Goal: Entertainment & Leisure: Consume media (video, audio)

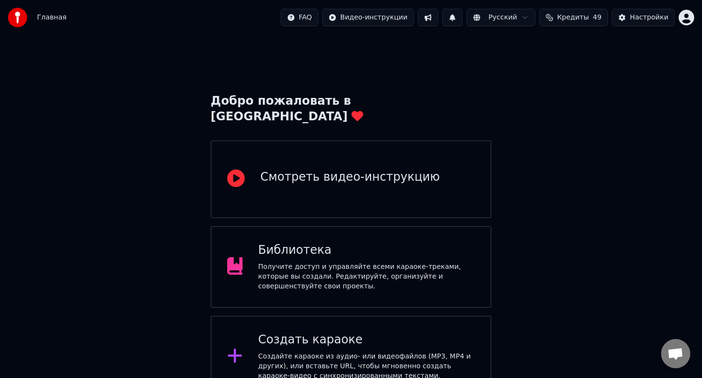
click at [432, 226] on div "Библиотека Получите доступ и управляйте всеми караоке-треками, которые вы созда…" at bounding box center [350, 267] width 281 height 82
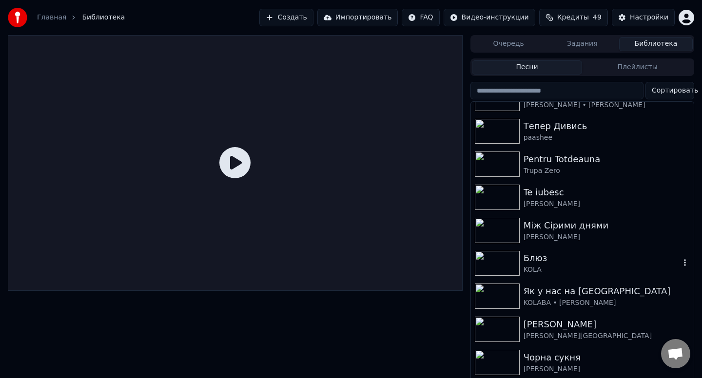
scroll to position [54, 0]
click at [495, 323] on img at bounding box center [497, 328] width 45 height 25
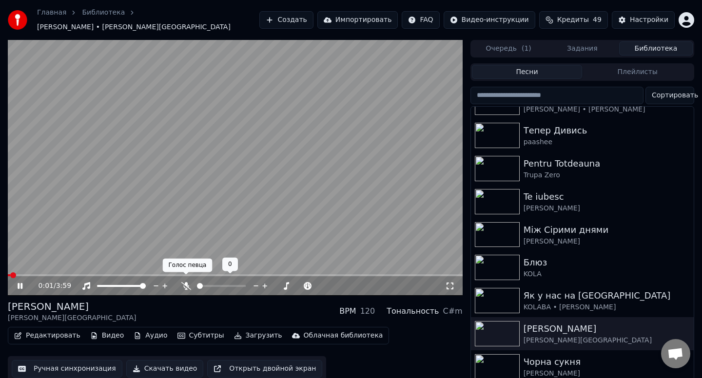
click at [188, 282] on icon at bounding box center [186, 286] width 10 height 8
click at [129, 285] on span at bounding box center [121, 286] width 49 height 2
click at [129, 283] on span at bounding box center [128, 286] width 6 height 6
click at [186, 282] on icon at bounding box center [185, 286] width 5 height 8
click at [216, 285] on span at bounding box center [221, 286] width 49 height 2
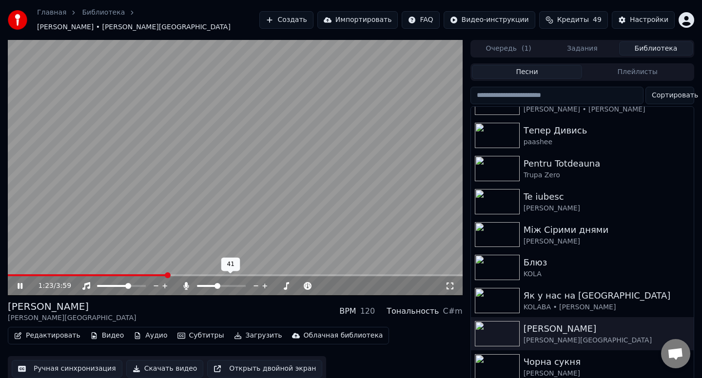
click at [216, 283] on span at bounding box center [217, 286] width 6 height 6
click at [197, 281] on div at bounding box center [230, 286] width 78 height 10
click at [221, 285] on span at bounding box center [221, 286] width 49 height 2
click at [187, 282] on icon at bounding box center [185, 286] width 5 height 8
click at [222, 285] on span at bounding box center [221, 286] width 49 height 2
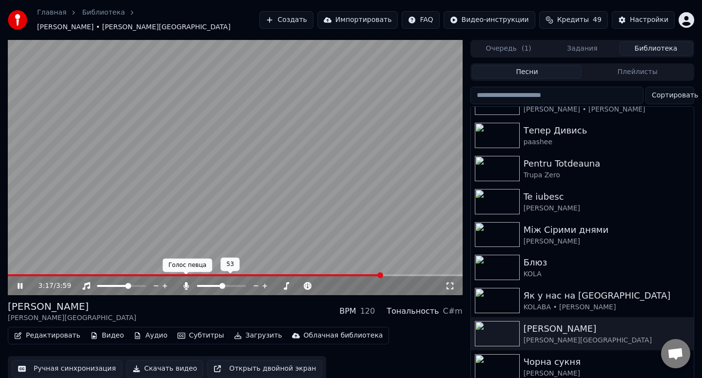
click at [184, 282] on icon at bounding box center [186, 286] width 10 height 8
click at [87, 281] on div at bounding box center [125, 286] width 88 height 10
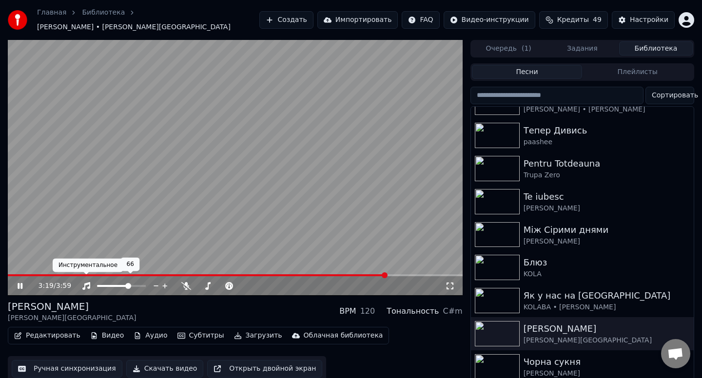
click at [89, 282] on icon at bounding box center [86, 286] width 10 height 8
